Goal: Subscribe to service/newsletter

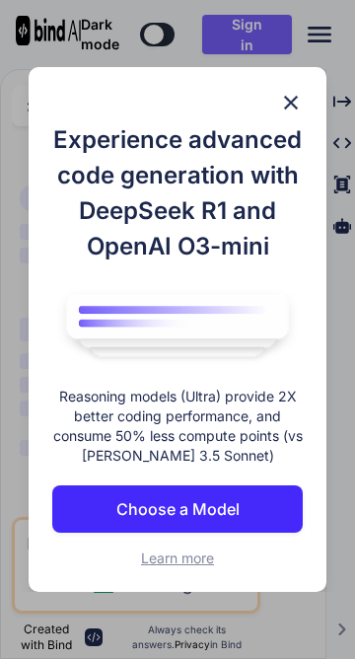
click at [303, 114] on img at bounding box center [291, 103] width 24 height 24
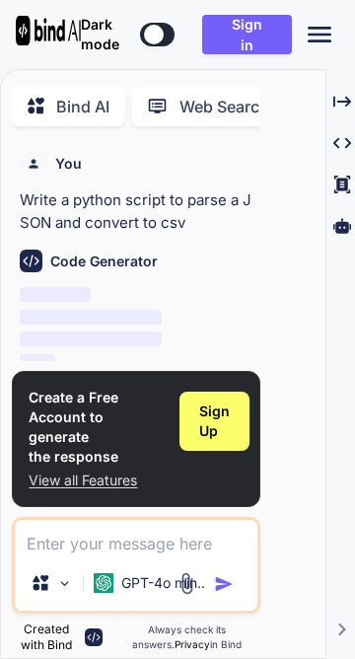
scroll to position [8, 0]
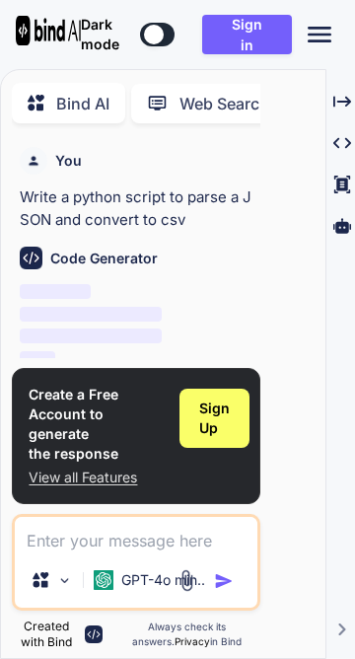
type textarea "x"
click at [256, 552] on textarea at bounding box center [136, 534] width 242 height 35
paste textarea "html сделай выживание атома где можно стать омега атомом иди предметом газом гд…"
type textarea "html сделай выживание атома где можно стать омега атомом иди предметом газом гд…"
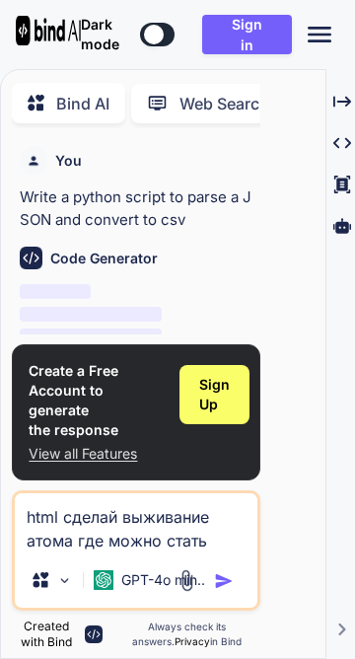
type textarea "x"
type textarea "html сделай выживание атома где можно стать омега атомом иди предметом газом гд…"
click at [234, 591] on img "button" at bounding box center [224, 581] width 20 height 20
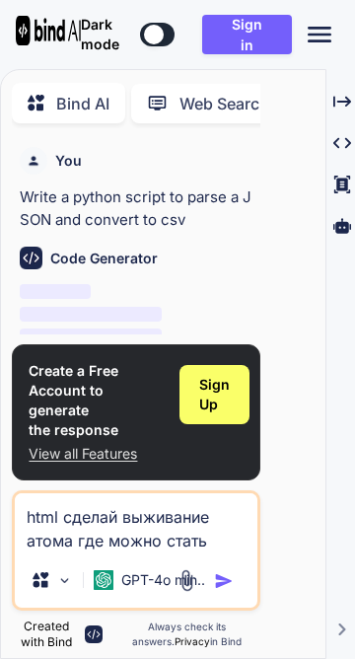
click at [234, 591] on img "button" at bounding box center [224, 581] width 20 height 20
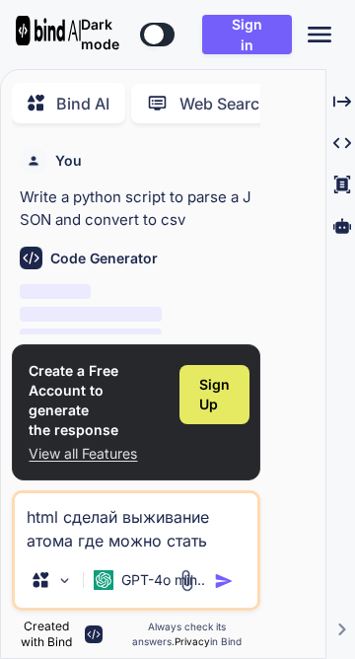
click at [230, 414] on span "Sign Up" at bounding box center [214, 394] width 31 height 39
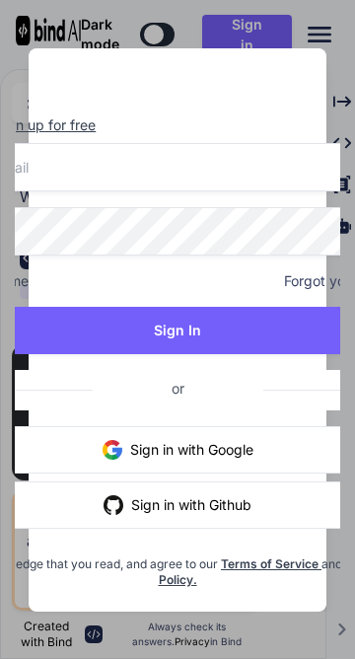
click at [354, 473] on button "Sign in with Google" at bounding box center [177, 449] width 509 height 47
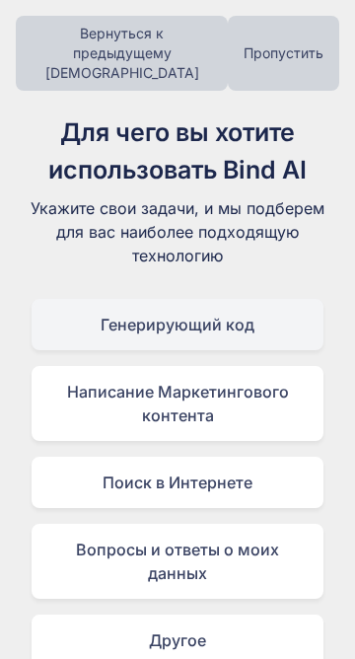
click at [322, 299] on div "Генерирующий код" at bounding box center [177, 324] width 291 height 51
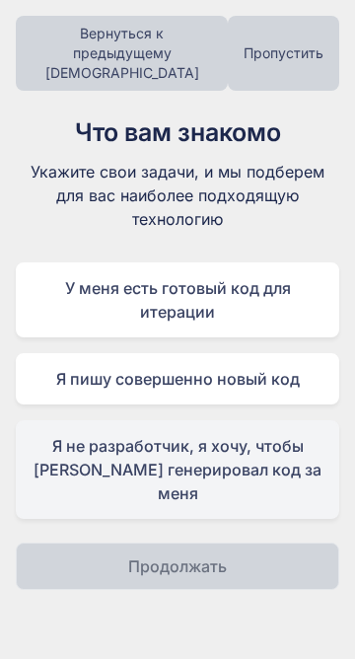
click at [339, 420] on div "Я не разработчик, я хочу, чтобы ИИ генерировал код за меня" at bounding box center [177, 469] width 323 height 99
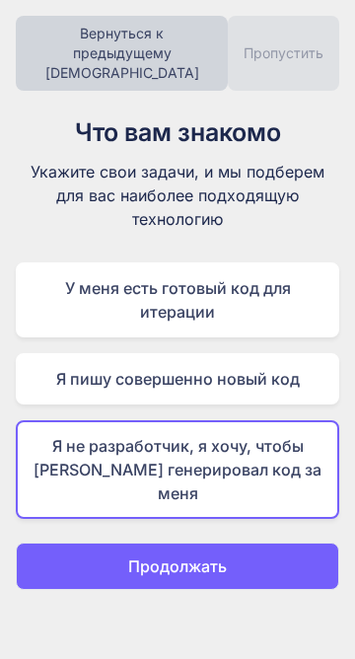
click at [339, 542] on button "Продолжать" at bounding box center [177, 565] width 323 height 47
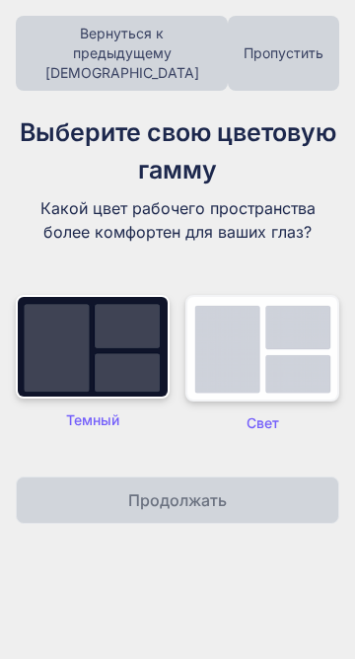
click at [339, 360] on img at bounding box center [262, 348] width 154 height 106
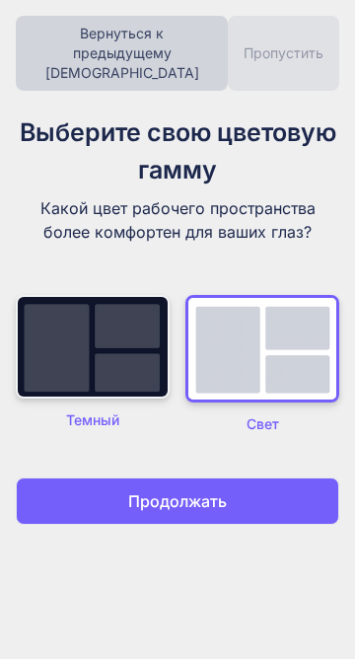
click at [170, 338] on img at bounding box center [93, 347] width 154 height 104
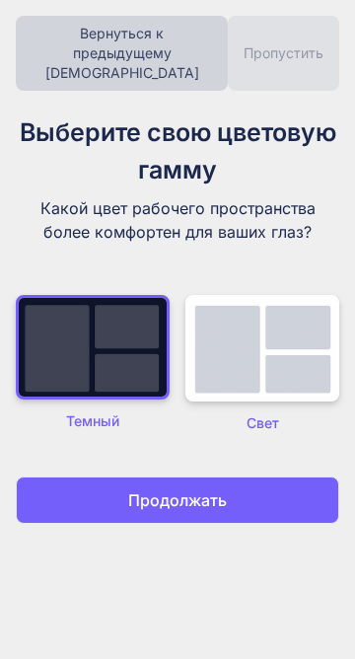
click at [339, 507] on button "Продолжать" at bounding box center [177, 499] width 323 height 47
click at [339, 496] on button "Продолжать" at bounding box center [177, 499] width 323 height 47
click at [227, 508] on ya-tr-span "Продолжать" at bounding box center [177, 500] width 99 height 20
